Goal: Browse casually: Explore the website without a specific task or goal

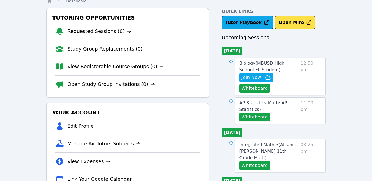
scroll to position [22, 0]
